Goal: Task Accomplishment & Management: Complete application form

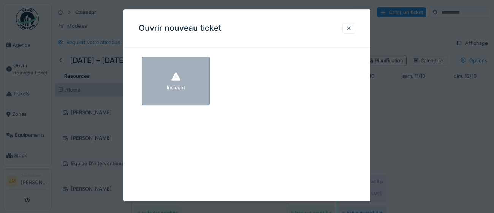
scroll to position [207, 0]
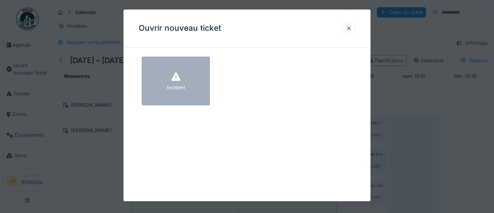
click at [195, 87] on div "Incident" at bounding box center [176, 81] width 68 height 49
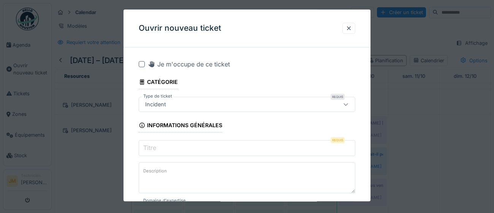
click at [141, 64] on div at bounding box center [142, 64] width 6 height 6
click at [205, 150] on input "Titre" at bounding box center [247, 148] width 217 height 16
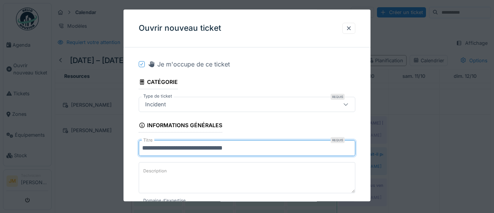
click at [195, 147] on input "**********" at bounding box center [247, 148] width 217 height 16
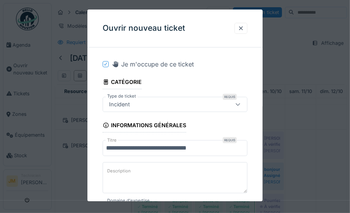
click at [159, 152] on input "**********" at bounding box center [175, 148] width 145 height 16
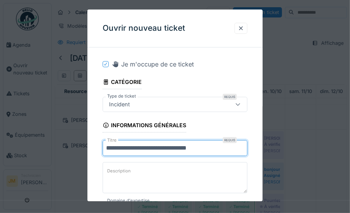
click at [147, 147] on input "**********" at bounding box center [175, 148] width 145 height 16
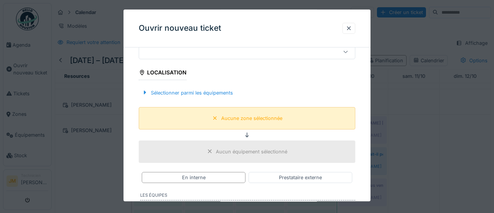
scroll to position [165, 0]
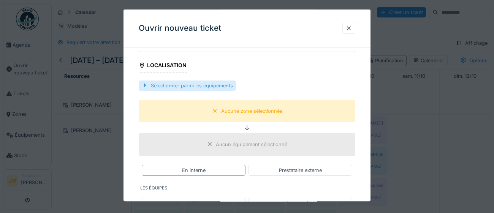
type input "**********"
click at [215, 86] on div "Sélectionner parmi les équipements" at bounding box center [187, 86] width 97 height 10
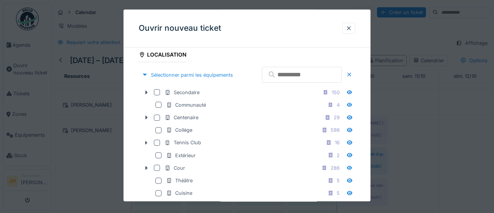
scroll to position [177, 0]
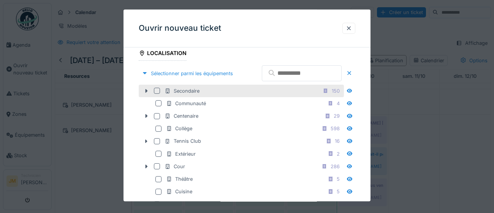
click at [157, 94] on div at bounding box center [157, 91] width 6 height 6
click at [157, 93] on icon at bounding box center [157, 91] width 5 height 4
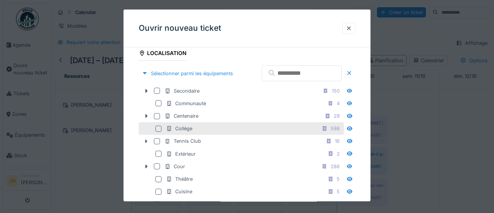
click at [160, 132] on div at bounding box center [158, 129] width 6 height 6
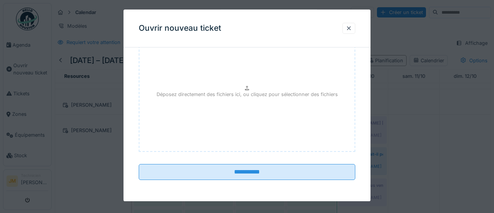
scroll to position [600, 0]
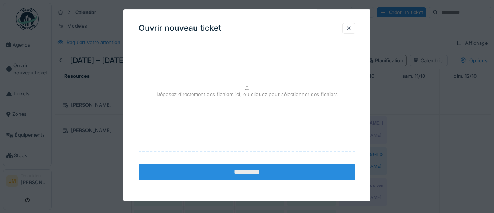
click at [252, 177] on input "**********" at bounding box center [247, 172] width 217 height 16
click at [248, 173] on div "**********" at bounding box center [246, 105] width 247 height 192
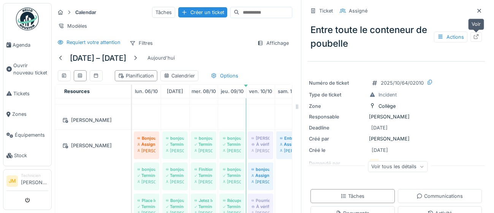
click at [476, 38] on icon at bounding box center [476, 36] width 5 height 5
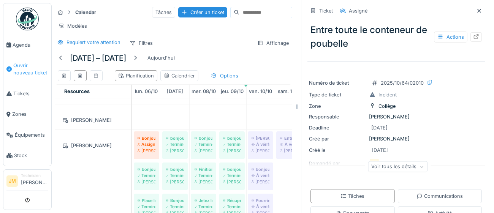
click at [28, 68] on span "Ouvrir nouveau ticket" at bounding box center [30, 69] width 35 height 14
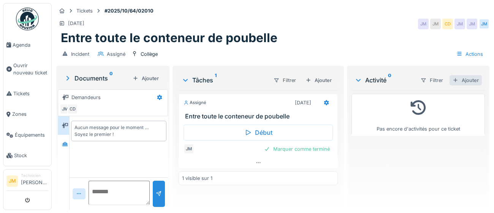
click at [469, 81] on div "Ajouter" at bounding box center [465, 80] width 32 height 10
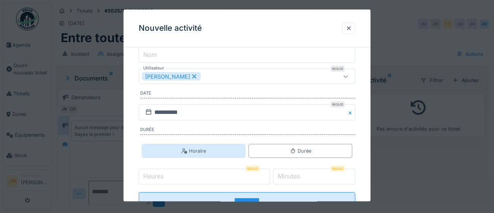
scroll to position [122, 0]
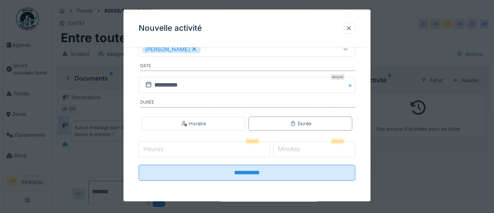
click at [199, 151] on input "Heures" at bounding box center [204, 150] width 131 height 16
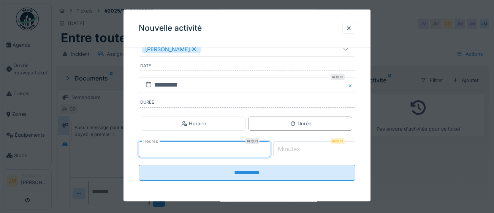
type input "*"
click at [297, 149] on label "Minutes" at bounding box center [288, 149] width 25 height 9
click at [297, 149] on input "*" at bounding box center [314, 150] width 82 height 16
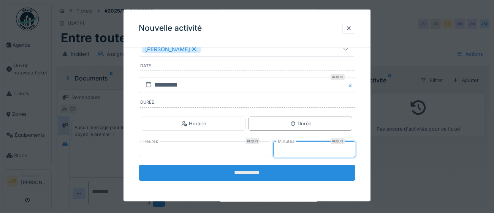
type input "**"
click at [252, 174] on input "**********" at bounding box center [247, 173] width 217 height 16
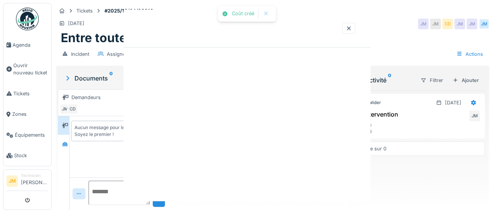
scroll to position [0, 0]
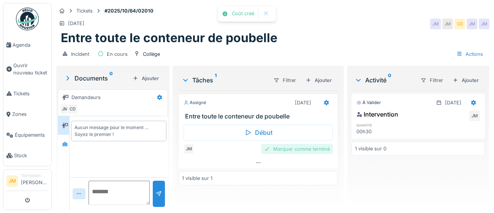
click at [286, 149] on div "Marquer comme terminé" at bounding box center [297, 149] width 72 height 10
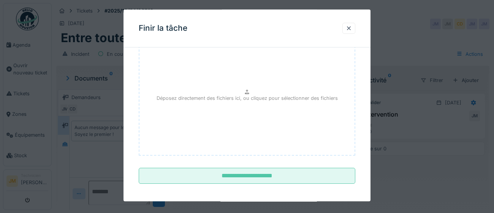
scroll to position [86, 0]
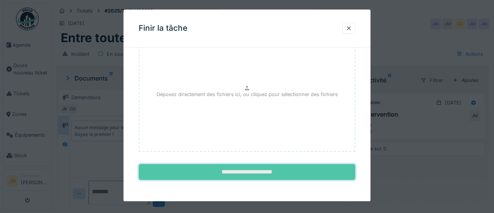
click at [265, 173] on input "**********" at bounding box center [247, 173] width 217 height 16
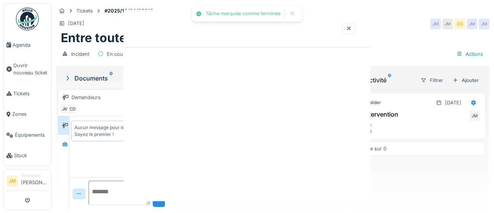
scroll to position [0, 0]
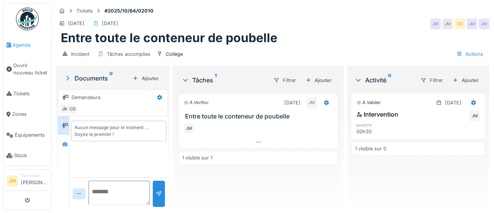
click at [16, 44] on span "Agenda" at bounding box center [31, 44] width 36 height 7
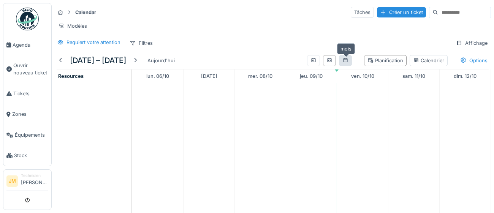
click at [346, 62] on icon at bounding box center [345, 60] width 6 height 5
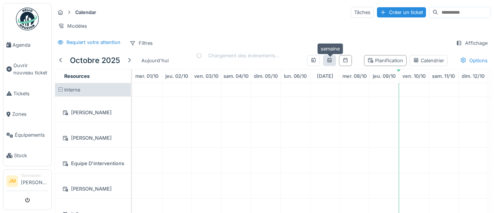
click at [329, 62] on div at bounding box center [329, 60] width 6 height 7
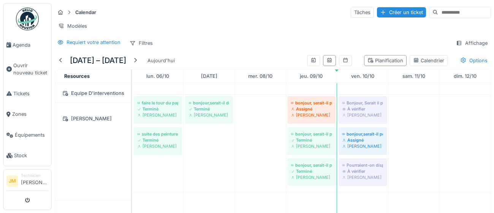
scroll to position [79, 0]
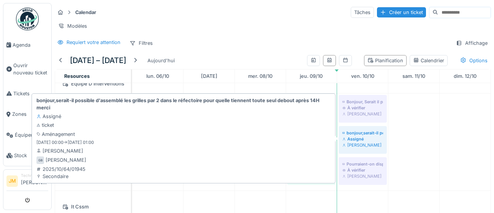
click at [366, 140] on div "Assigné" at bounding box center [362, 139] width 41 height 6
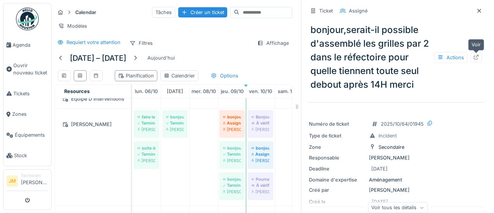
click at [475, 57] on icon at bounding box center [476, 57] width 6 height 5
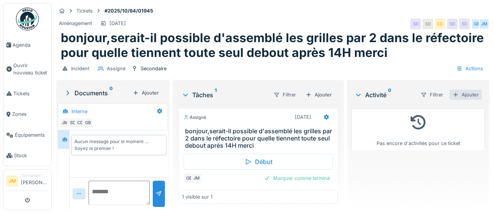
click at [473, 93] on div "Ajouter" at bounding box center [465, 95] width 32 height 10
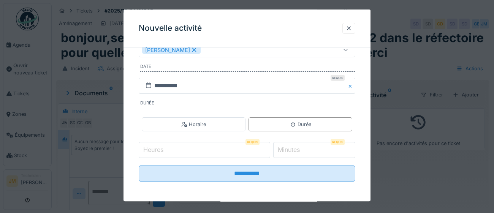
scroll to position [122, 0]
click at [188, 148] on input "Heures" at bounding box center [204, 150] width 131 height 16
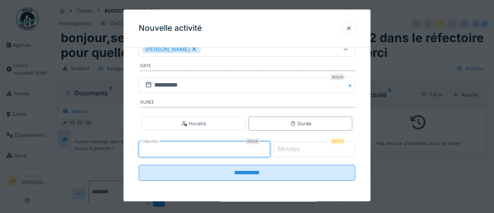
type input "*"
click at [296, 150] on label "Minutes" at bounding box center [288, 149] width 25 height 9
click at [296, 150] on input "*" at bounding box center [314, 150] width 82 height 16
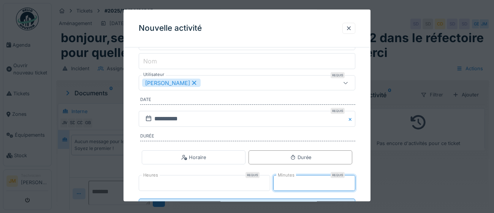
scroll to position [85, 0]
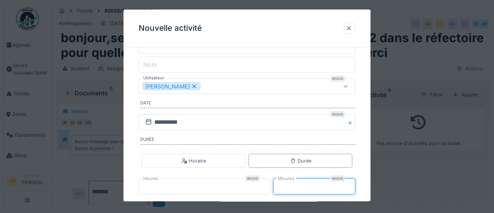
type input "**"
click at [346, 87] on icon at bounding box center [345, 86] width 4 height 2
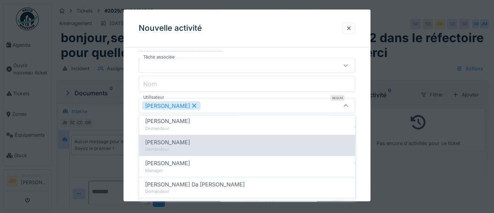
scroll to position [328, 0]
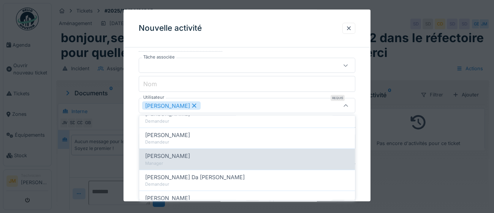
click at [230, 155] on div "[PERSON_NAME]" at bounding box center [247, 156] width 204 height 8
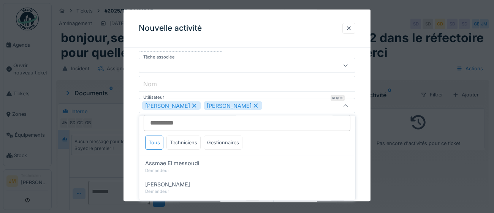
scroll to position [0, 0]
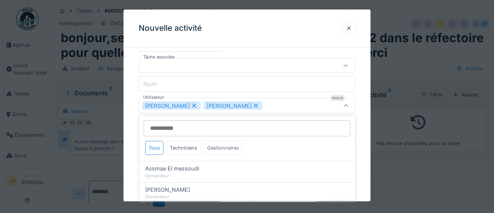
click at [214, 147] on div "Gestionnaires" at bounding box center [223, 148] width 39 height 14
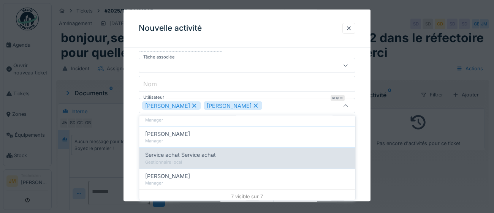
scroll to position [121, 0]
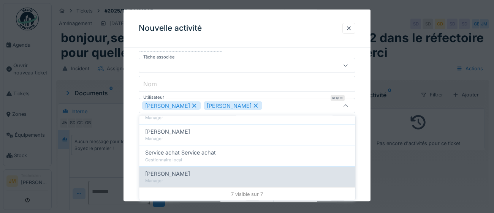
click at [209, 174] on div "[PERSON_NAME]" at bounding box center [247, 173] width 204 height 8
type input "**********"
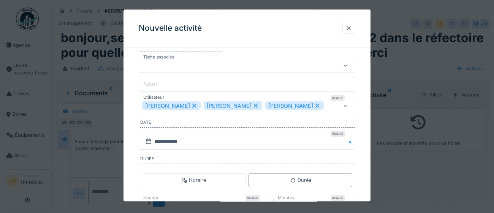
click at [364, 109] on div "**********" at bounding box center [246, 123] width 247 height 271
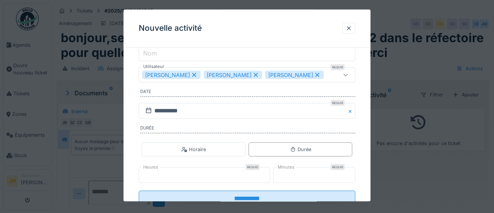
scroll to position [122, 0]
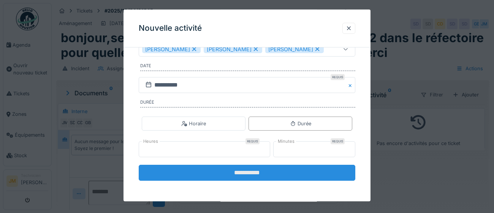
click at [253, 175] on input "**********" at bounding box center [247, 173] width 217 height 16
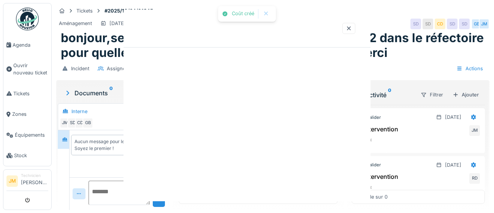
scroll to position [0, 0]
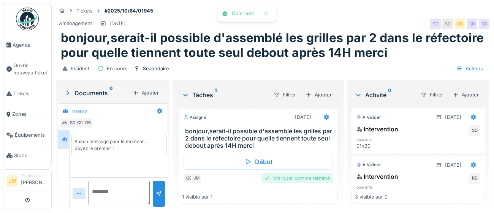
click at [294, 181] on div "Marquer comme terminé" at bounding box center [297, 178] width 72 height 10
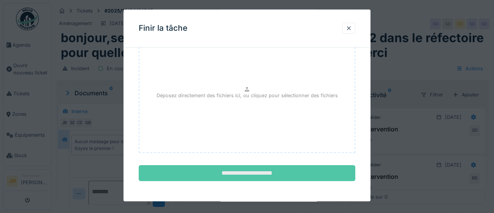
scroll to position [86, 0]
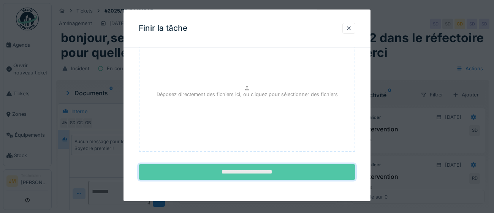
click at [267, 173] on input "**********" at bounding box center [247, 173] width 217 height 16
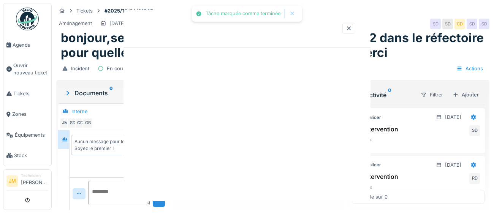
scroll to position [0, 0]
click at [242, 175] on div "Tâche marquée comme terminée Annuler Tickets #2025/10/64/01945 Aménagement 10/1…" at bounding box center [273, 106] width 442 height 213
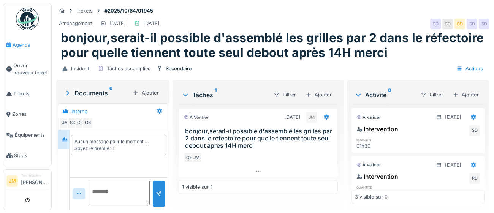
click at [20, 46] on span "Agenda" at bounding box center [31, 44] width 36 height 7
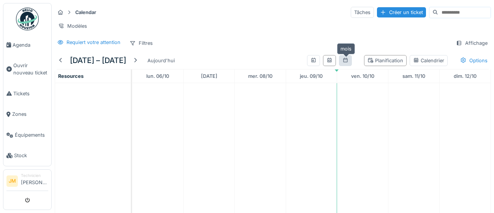
click at [346, 63] on div at bounding box center [345, 60] width 6 height 7
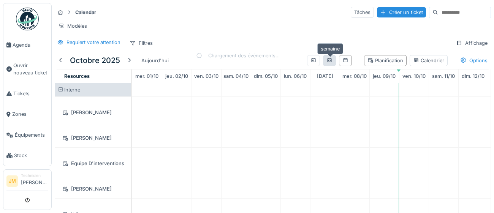
click at [331, 63] on div at bounding box center [329, 60] width 6 height 7
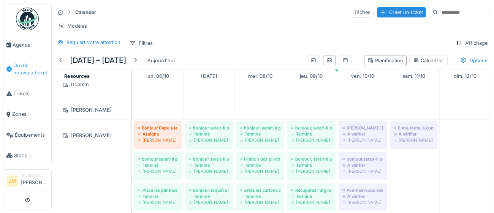
click at [23, 66] on span "Ouvrir nouveau ticket" at bounding box center [30, 69] width 35 height 14
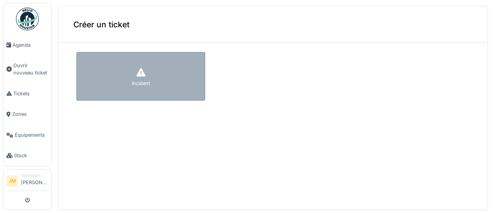
click at [127, 80] on div "Incident" at bounding box center [140, 76] width 129 height 49
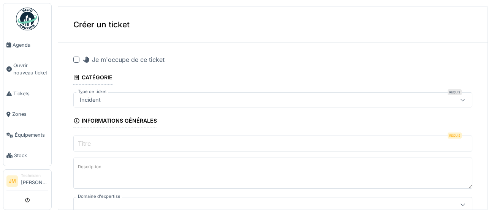
click at [76, 62] on div at bounding box center [76, 60] width 6 height 6
click at [171, 146] on input "Titre" at bounding box center [272, 144] width 399 height 16
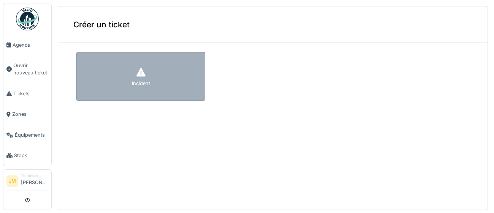
click at [126, 79] on div "Incident" at bounding box center [140, 76] width 129 height 49
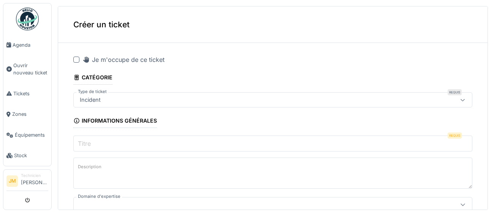
click at [76, 61] on div at bounding box center [76, 60] width 6 height 6
click at [198, 147] on input "Titre" at bounding box center [272, 144] width 399 height 16
paste input "**********"
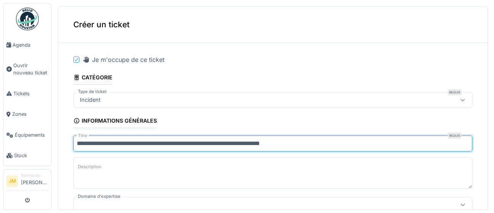
click at [80, 144] on input "**********" at bounding box center [272, 144] width 399 height 16
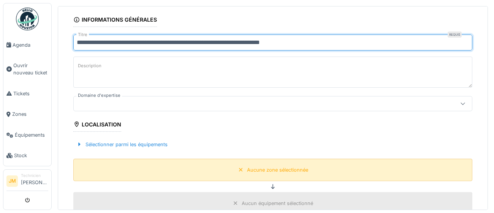
scroll to position [115, 0]
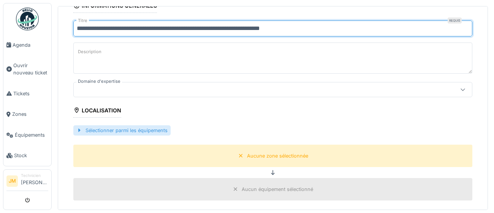
type input "**********"
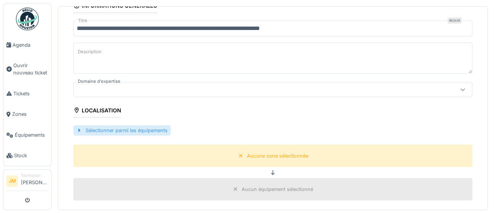
click at [105, 131] on div "Sélectionner parmi les équipements" at bounding box center [121, 130] width 97 height 10
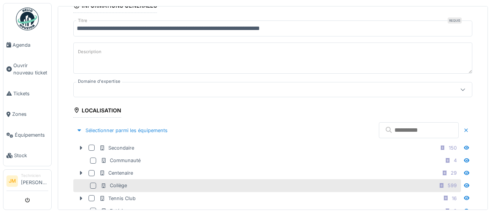
click at [92, 183] on div at bounding box center [93, 186] width 6 height 6
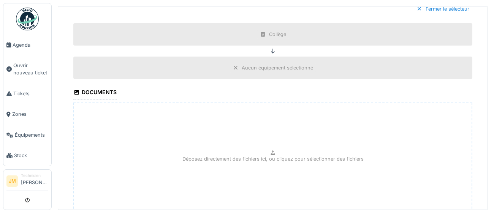
scroll to position [440, 0]
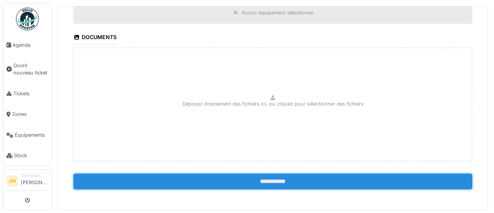
click at [281, 185] on input "**********" at bounding box center [272, 182] width 399 height 16
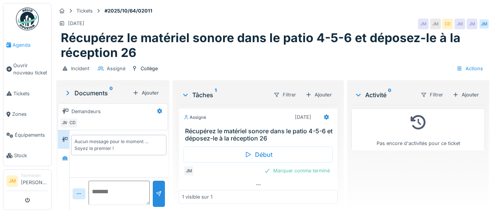
click at [22, 44] on span "Agenda" at bounding box center [31, 44] width 36 height 7
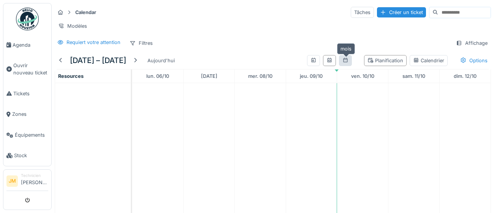
click at [347, 62] on div at bounding box center [345, 60] width 6 height 7
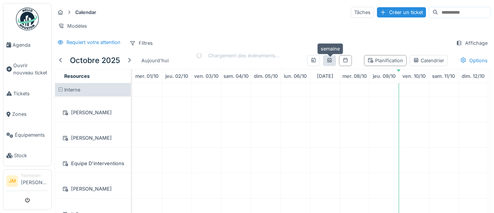
click at [331, 62] on icon at bounding box center [329, 60] width 6 height 5
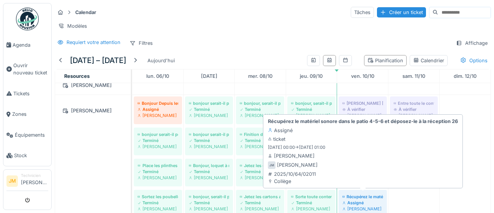
click at [349, 204] on div "Assigné" at bounding box center [362, 203] width 41 height 6
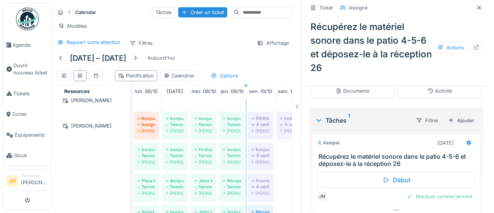
scroll to position [152, 0]
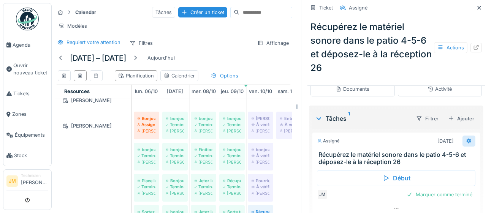
click at [468, 143] on div at bounding box center [469, 141] width 6 height 7
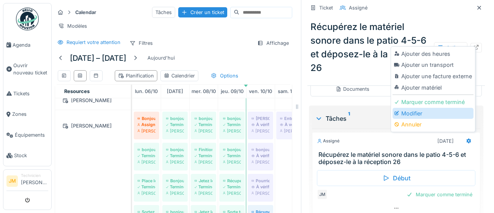
click at [408, 116] on div "Modifier" at bounding box center [432, 113] width 81 height 11
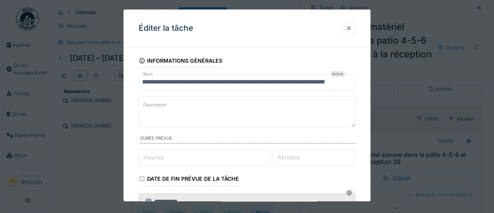
click at [264, 82] on input "**********" at bounding box center [247, 82] width 217 height 16
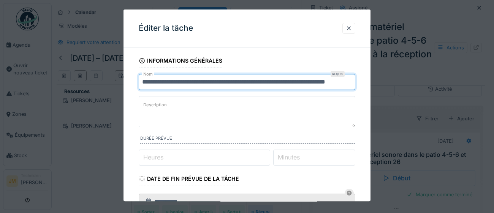
drag, startPoint x: 243, startPoint y: 80, endPoint x: 266, endPoint y: 82, distance: 23.3
click at [266, 82] on input "**********" at bounding box center [247, 82] width 217 height 16
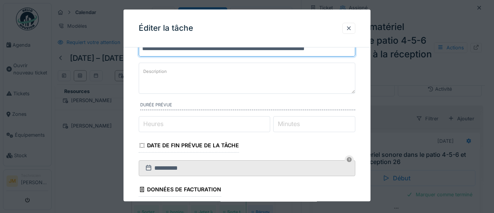
scroll to position [95, 0]
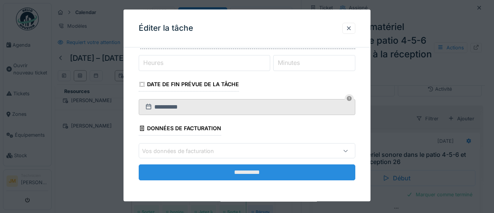
type input "**********"
click at [264, 173] on input "**********" at bounding box center [247, 173] width 217 height 16
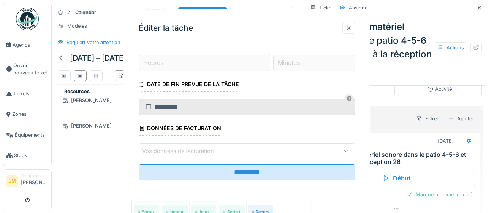
click at [245, 175] on div "**********" at bounding box center [246, 105] width 247 height 192
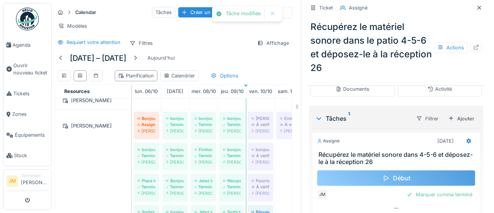
scroll to position [0, 0]
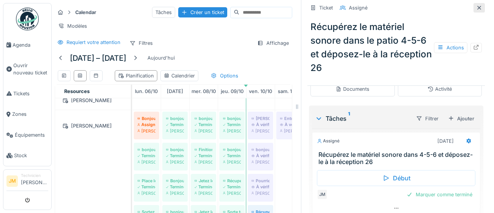
click at [483, 8] on div at bounding box center [478, 7] width 11 height 9
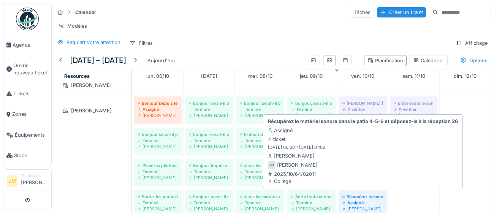
click at [360, 206] on div "[PERSON_NAME]" at bounding box center [362, 209] width 41 height 6
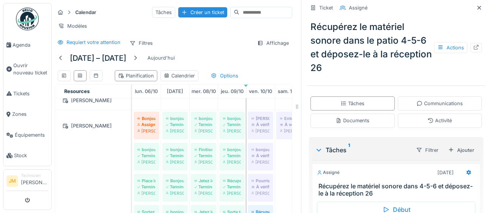
scroll to position [125, 0]
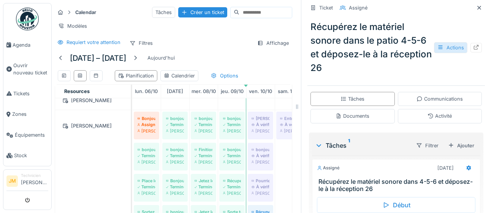
click at [449, 46] on div "Actions" at bounding box center [450, 47] width 33 height 11
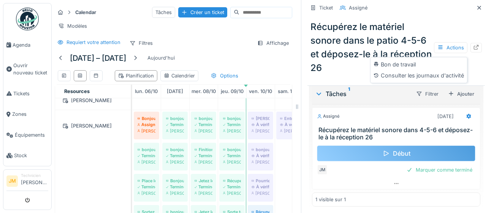
scroll to position [177, 0]
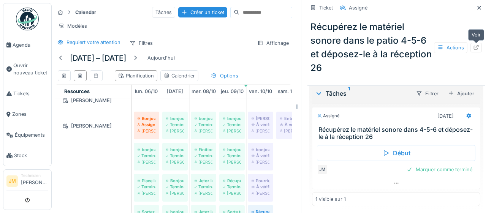
click at [477, 49] on icon at bounding box center [476, 47] width 5 height 5
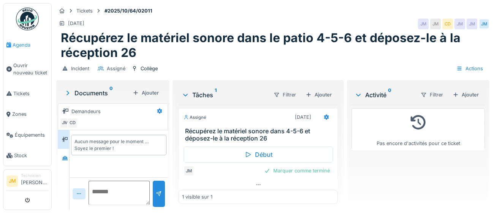
click at [16, 45] on span "Agenda" at bounding box center [31, 44] width 36 height 7
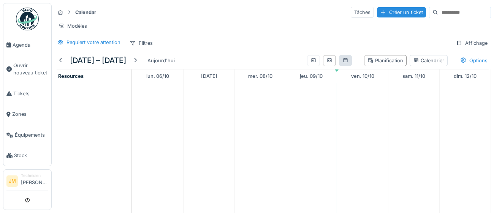
click at [349, 62] on div at bounding box center [345, 60] width 13 height 11
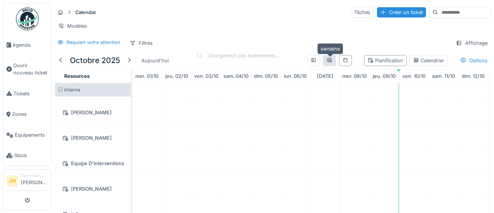
click at [327, 61] on icon at bounding box center [329, 60] width 6 height 5
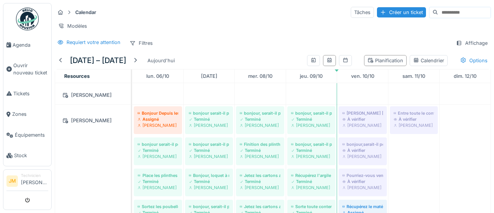
scroll to position [226, 0]
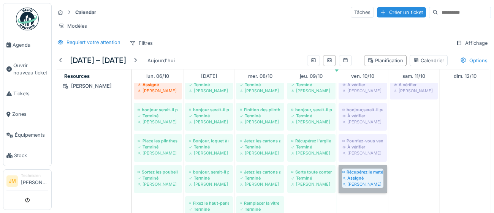
click at [421, 191] on div "faire le tour du papier photocopie amicale salle des profs secondaire et primai…" at bounding box center [311, 167] width 358 height 671
click at [366, 179] on link "Récupérez le matériel sonore dans 4-5-6 et déposez-le à la réception 26 Assigné…" at bounding box center [363, 179] width 48 height 28
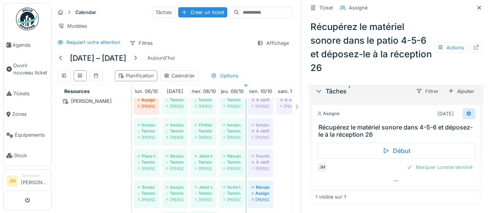
click at [468, 116] on div at bounding box center [469, 113] width 6 height 7
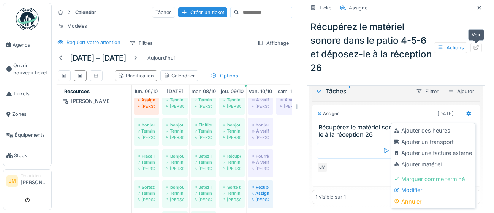
click at [476, 49] on icon at bounding box center [476, 47] width 6 height 5
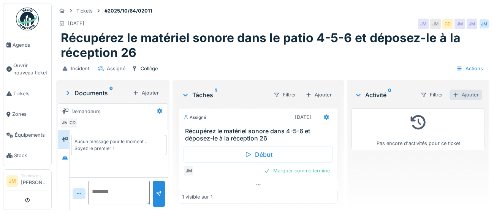
click at [467, 98] on div "Ajouter" at bounding box center [465, 95] width 32 height 10
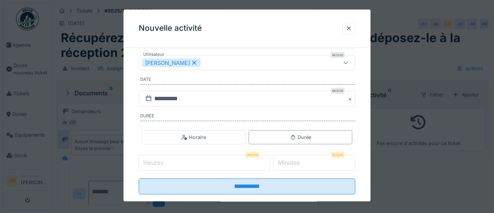
scroll to position [109, 0]
click at [164, 165] on label "Heures" at bounding box center [153, 162] width 23 height 9
click at [164, 165] on input "Heures" at bounding box center [204, 163] width 131 height 16
type input "*"
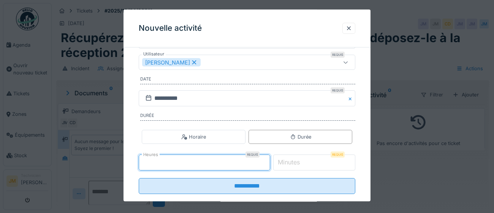
type input "*"
click at [301, 162] on label "Minutes" at bounding box center [288, 162] width 25 height 9
click at [307, 162] on input "*" at bounding box center [314, 163] width 82 height 16
